Goal: Complete application form

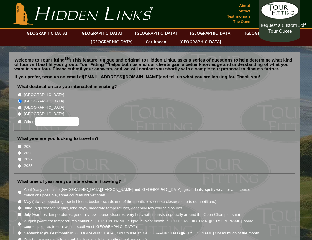
click at [19, 93] on input "[GEOGRAPHIC_DATA]" at bounding box center [20, 95] width 4 height 4
radio input "true"
click at [19, 151] on input "2026" at bounding box center [20, 153] width 4 height 4
radio input "true"
click at [20, 99] on input "[GEOGRAPHIC_DATA]" at bounding box center [20, 101] width 4 height 4
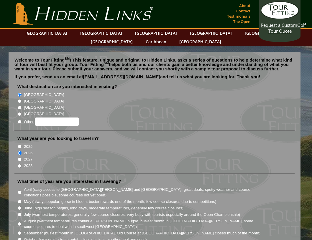
radio input "true"
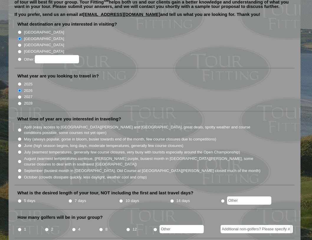
scroll to position [65, 0]
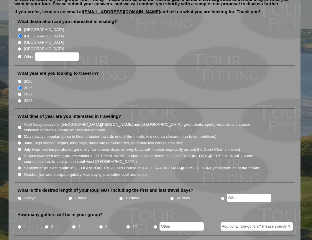
click at [71, 197] on input "7 days" at bounding box center [70, 199] width 4 height 4
radio input "true"
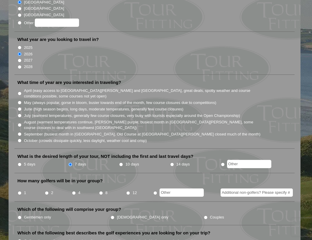
scroll to position [111, 0]
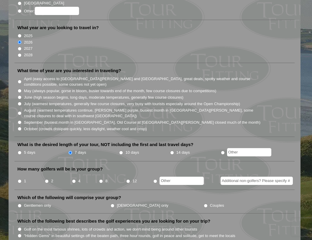
click at [48, 180] on input "2" at bounding box center [47, 182] width 4 height 4
radio input "true"
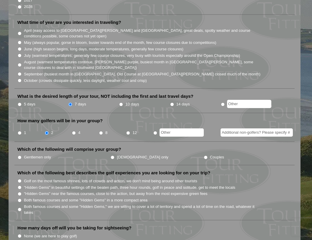
scroll to position [166, 0]
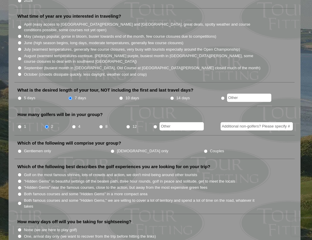
click at [204, 150] on input "Couples" at bounding box center [206, 152] width 4 height 4
radio input "true"
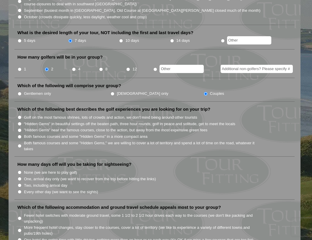
scroll to position [234, 0]
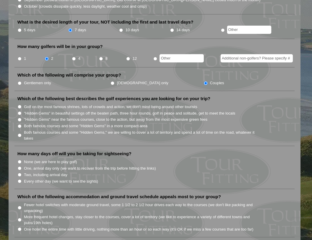
click at [20, 118] on input ""Hidden Gems" near the famous courses, close to the action, but away from the m…" at bounding box center [20, 120] width 4 height 4
radio input "true"
click at [20, 173] on input "Two, including arrival day" at bounding box center [20, 175] width 4 height 4
radio input "true"
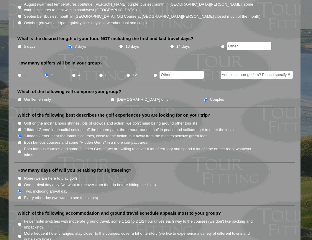
scroll to position [215, 0]
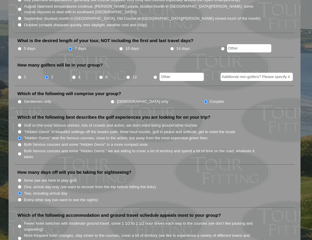
click at [121, 47] on input "10 days" at bounding box center [121, 49] width 4 height 4
radio input "true"
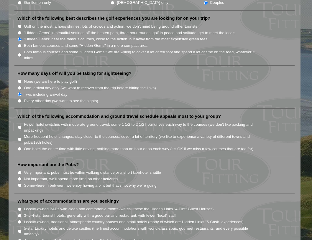
scroll to position [316, 0]
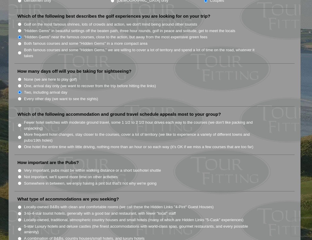
click at [19, 136] on input "More frequent hotel changes, stay closer to the courses, cover a lot of territo…" at bounding box center [20, 138] width 4 height 4
radio input "true"
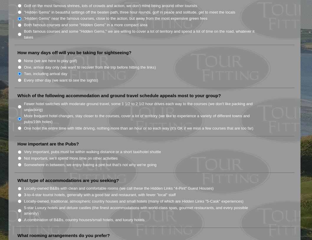
scroll to position [336, 0]
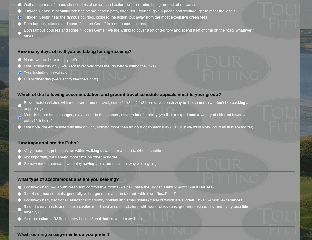
click at [42, 198] on label "Locally-owned, traditional, atmospheric country houses and small hotels (many o…" at bounding box center [134, 201] width 220 height 6
click at [22, 199] on input "Locally-owned, traditional, atmospheric country houses and small hotels (many o…" at bounding box center [20, 201] width 4 height 4
radio input "true"
click at [19, 155] on input "Not important, we'll spend more time on other activities" at bounding box center [20, 157] width 4 height 4
radio input "true"
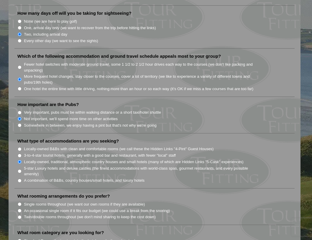
scroll to position [376, 0]
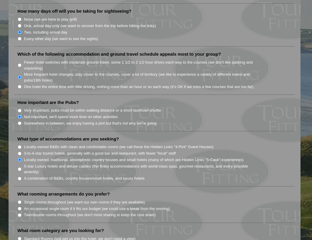
click at [20, 177] on input "A combination of B&Bs, country houses/small hotels, and luxury hotels" at bounding box center [20, 179] width 4 height 4
radio input "true"
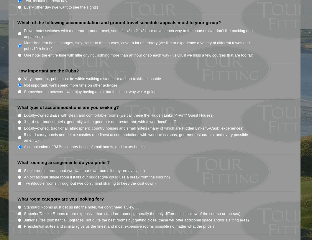
scroll to position [407, 0]
click at [19, 170] on input "Single rooms throughout (we want our own rooms if they are available)" at bounding box center [20, 172] width 4 height 4
radio input "true"
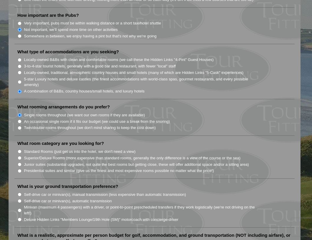
scroll to position [465, 0]
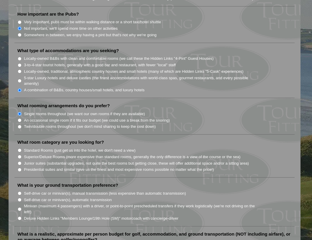
click at [20, 162] on input "Junior suites (substantial upgrades, not quite the best rooms but getting close…" at bounding box center [20, 164] width 4 height 4
radio input "true"
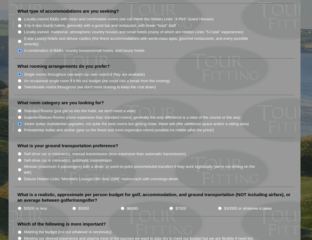
scroll to position [505, 0]
click at [47, 221] on label "Which of the following is more important?" at bounding box center [61, 224] width 89 height 6
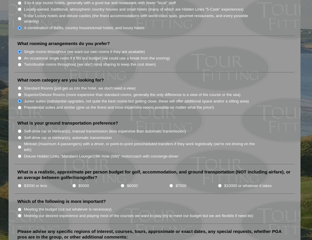
scroll to position [529, 0]
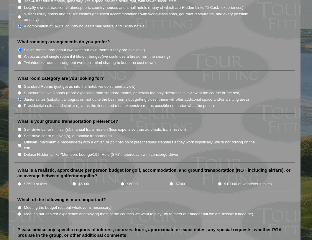
click at [19, 134] on input "Self-drive car or minivan(s), automatic transmission" at bounding box center [20, 136] width 4 height 4
radio input "true"
click at [20, 182] on input "$3500 or less" at bounding box center [20, 184] width 4 height 4
radio input "true"
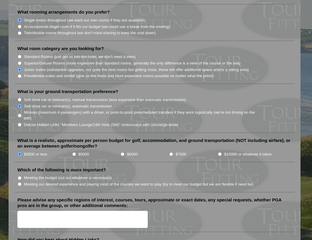
scroll to position [560, 0]
